Goal: Transaction & Acquisition: Purchase product/service

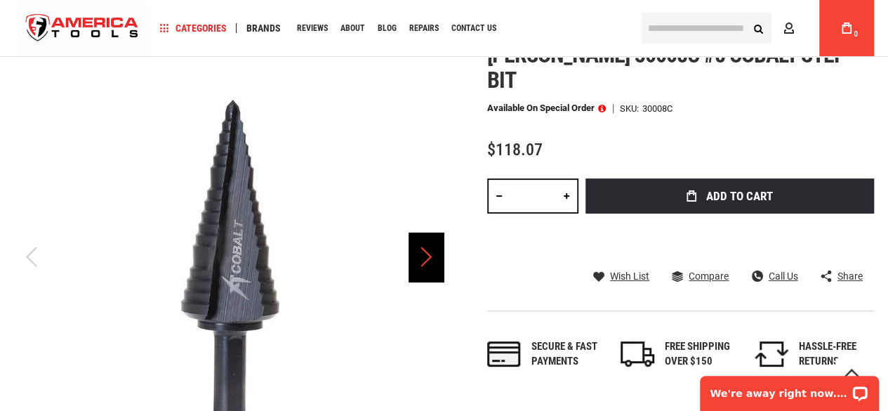
click at [429, 262] on div "Next" at bounding box center [425, 256] width 35 height 49
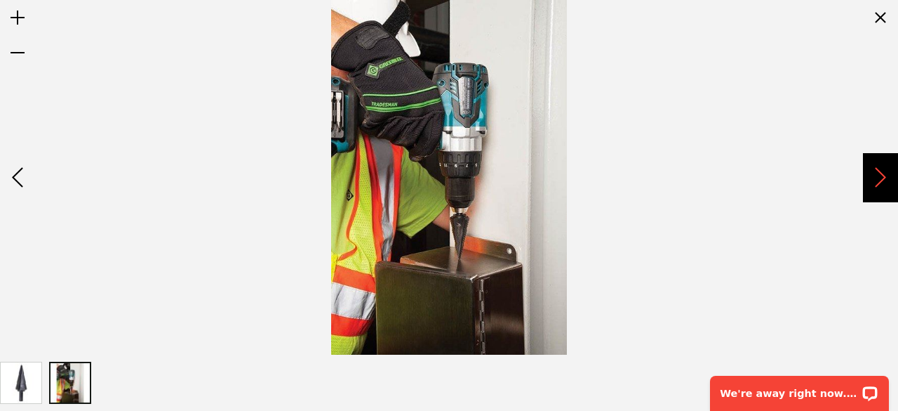
click at [887, 161] on div "Next" at bounding box center [880, 177] width 35 height 49
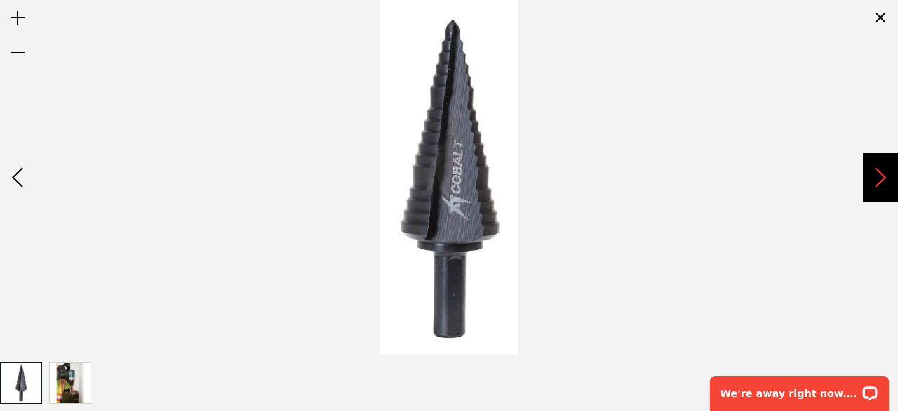
click at [886, 176] on div "Next" at bounding box center [880, 177] width 35 height 49
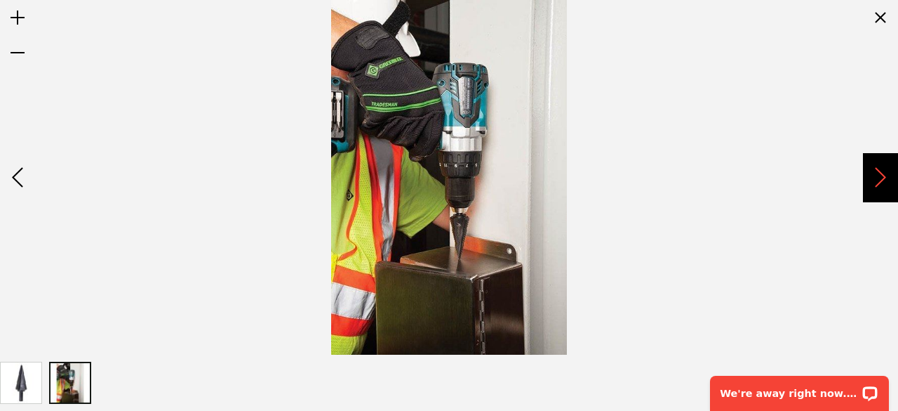
click at [886, 176] on div "Next" at bounding box center [880, 177] width 35 height 49
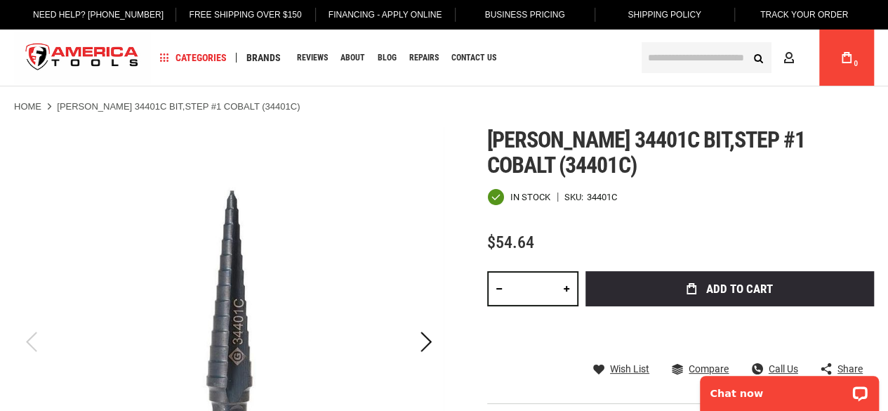
click at [427, 350] on div "Next" at bounding box center [425, 341] width 35 height 49
